Goal: Answer question/provide support

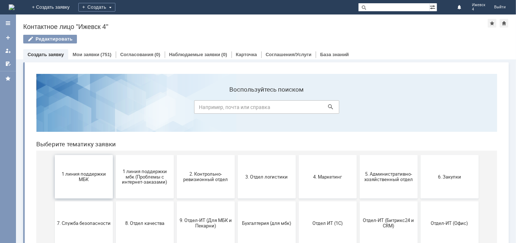
click at [83, 174] on span "1 линия поддержки МБК" at bounding box center [84, 176] width 54 height 11
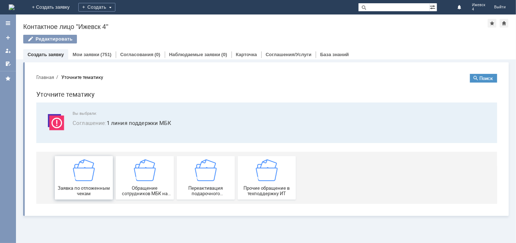
click at [86, 172] on img at bounding box center [84, 170] width 22 height 22
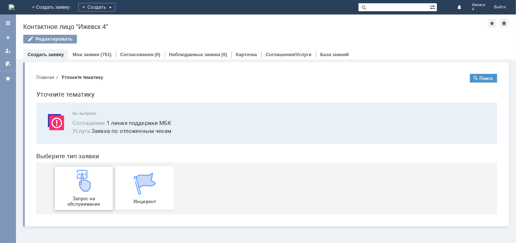
click at [81, 175] on img at bounding box center [84, 181] width 22 height 22
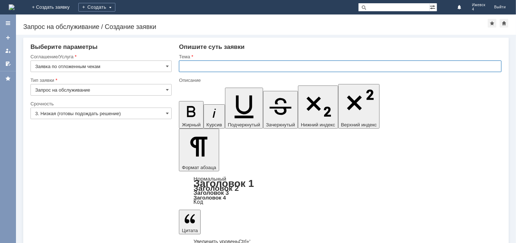
click at [192, 68] on input "text" at bounding box center [340, 67] width 323 height 12
type input "МБК Ижевск 4 отложенные чеки на [DATE]"
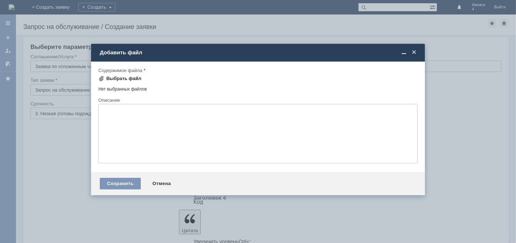
click at [130, 78] on div "Выбрать файл" at bounding box center [123, 79] width 35 height 6
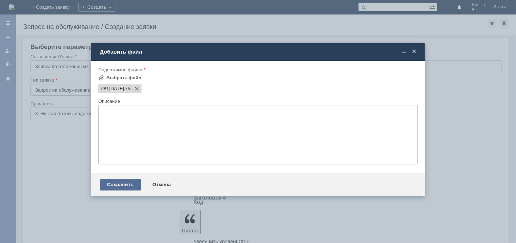
click at [126, 189] on div "Сохранить" at bounding box center [120, 185] width 41 height 12
